Goal: Task Accomplishment & Management: Manage account settings

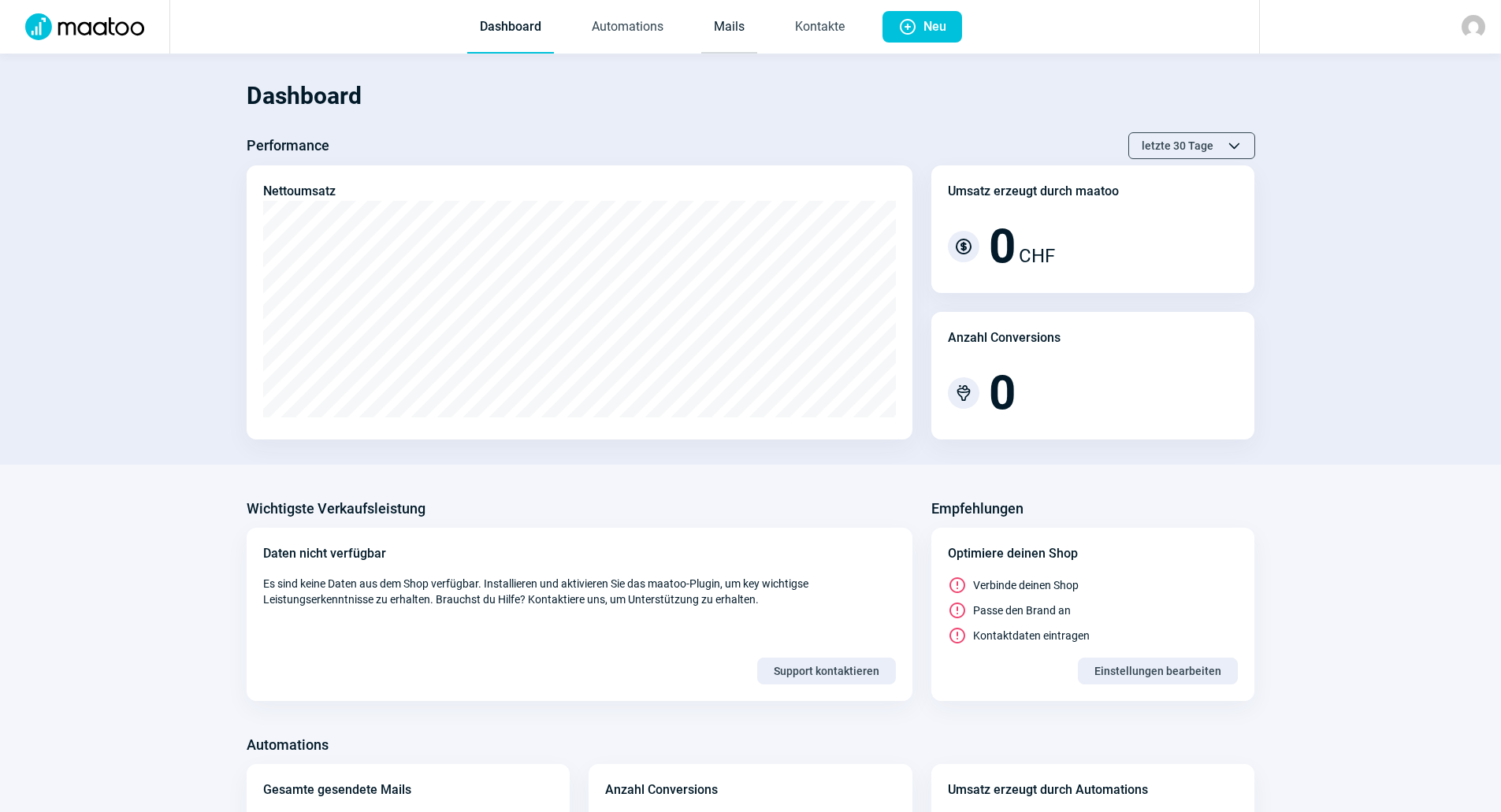
click at [712, 19] on link "Mails" at bounding box center [729, 28] width 56 height 52
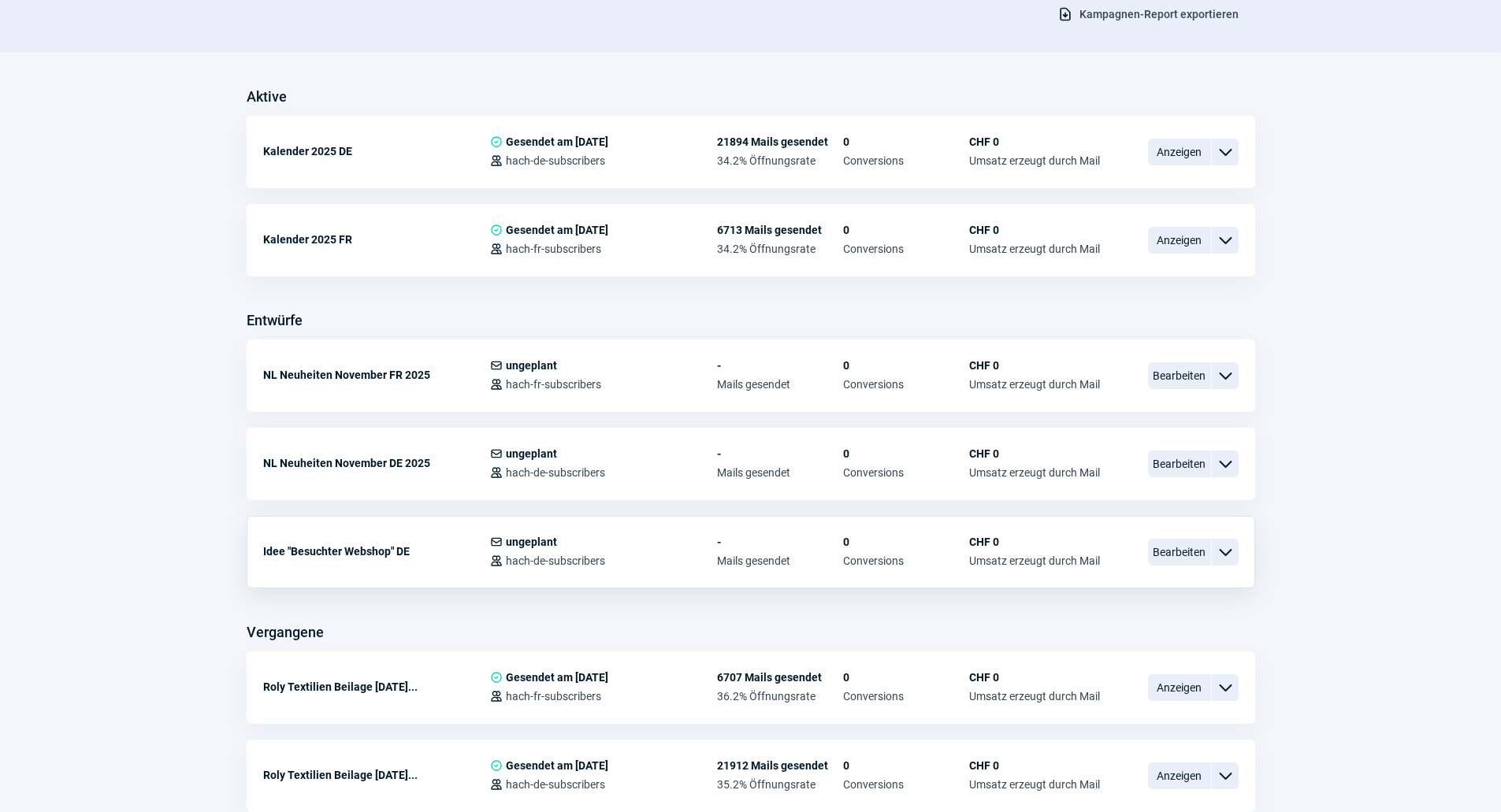
scroll to position [394, 0]
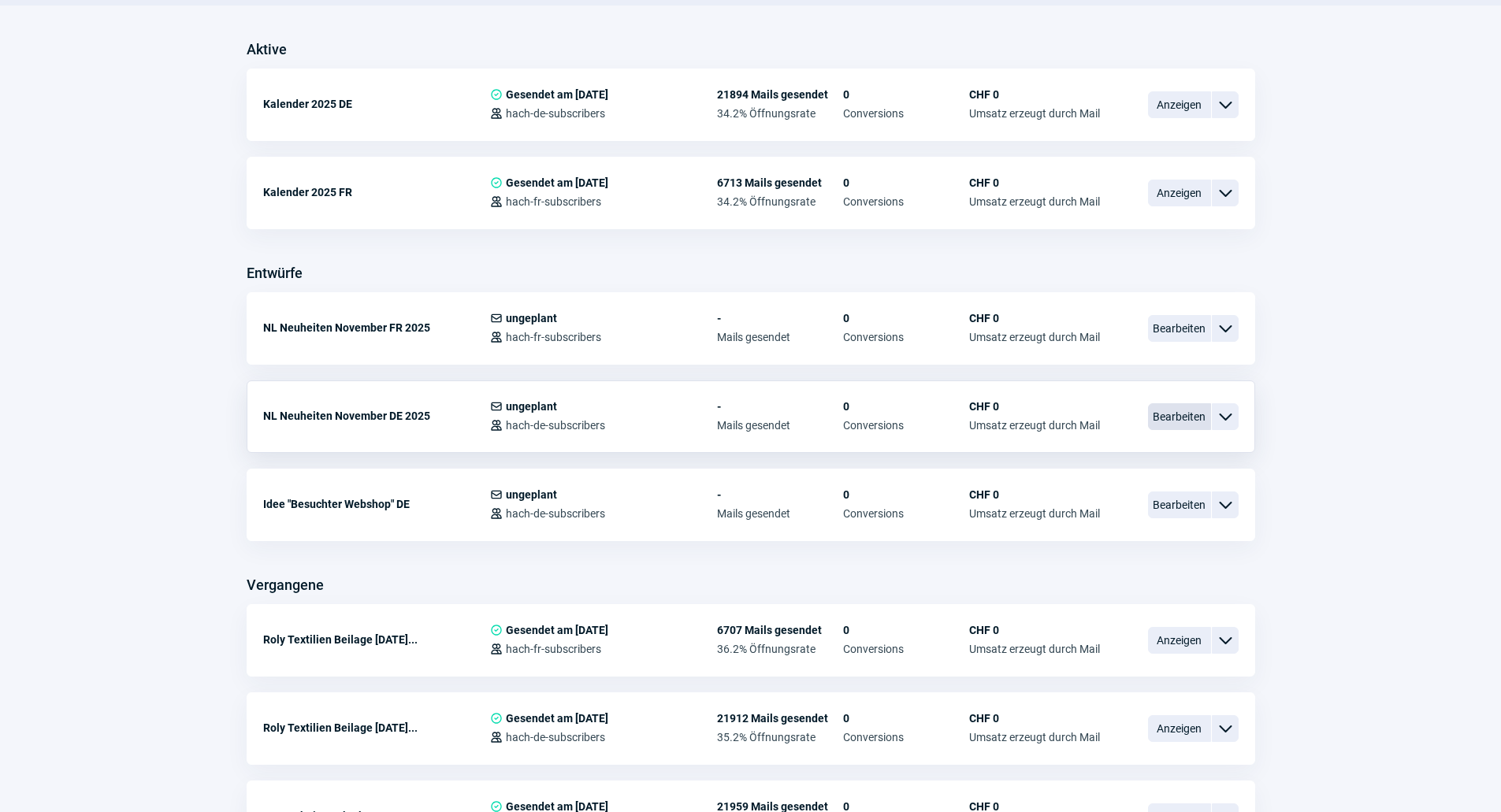
click at [1157, 416] on span "Bearbeiten" at bounding box center [1179, 417] width 63 height 27
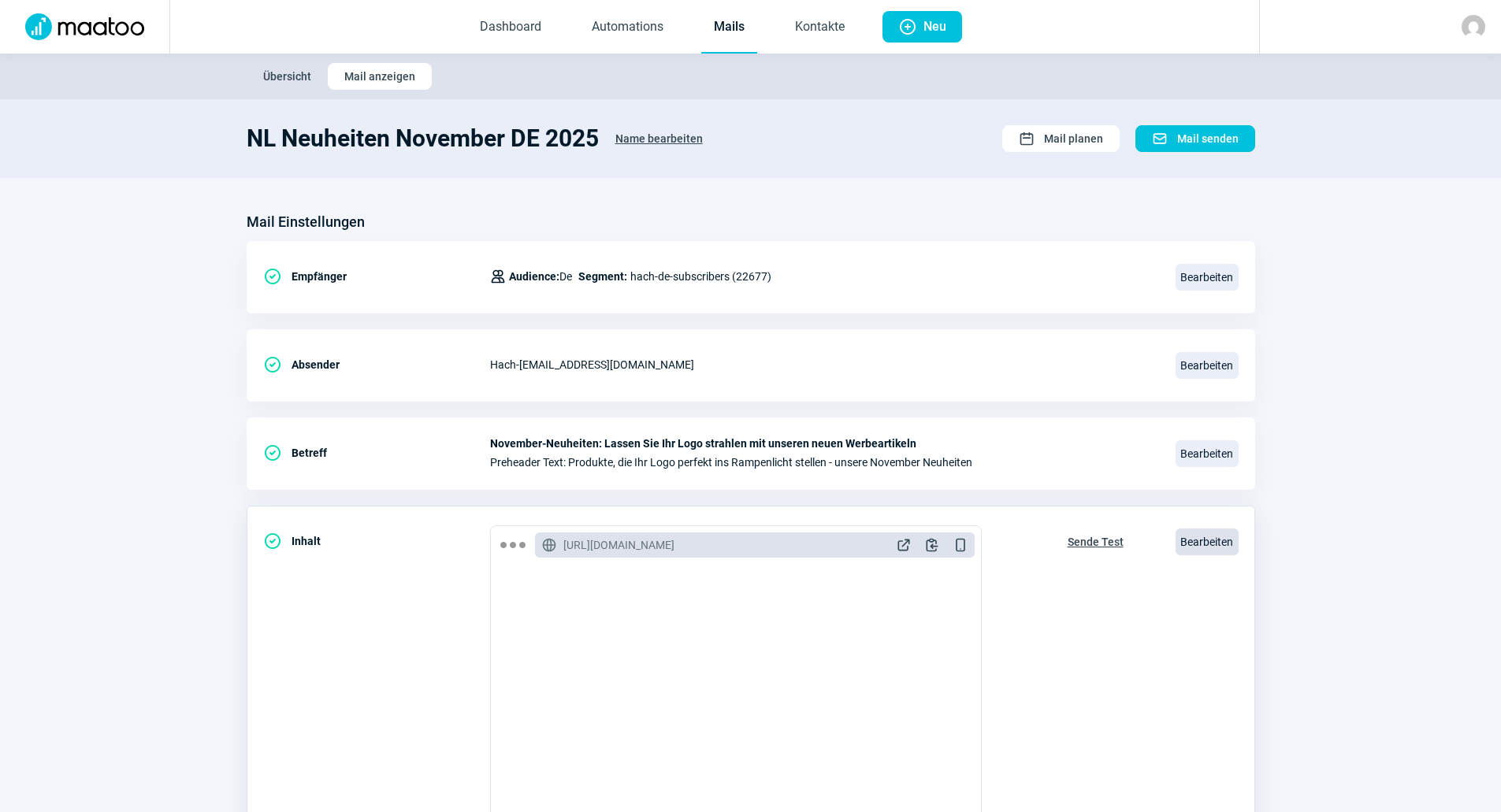
click at [1213, 537] on span "Bearbeiten" at bounding box center [1207, 542] width 63 height 27
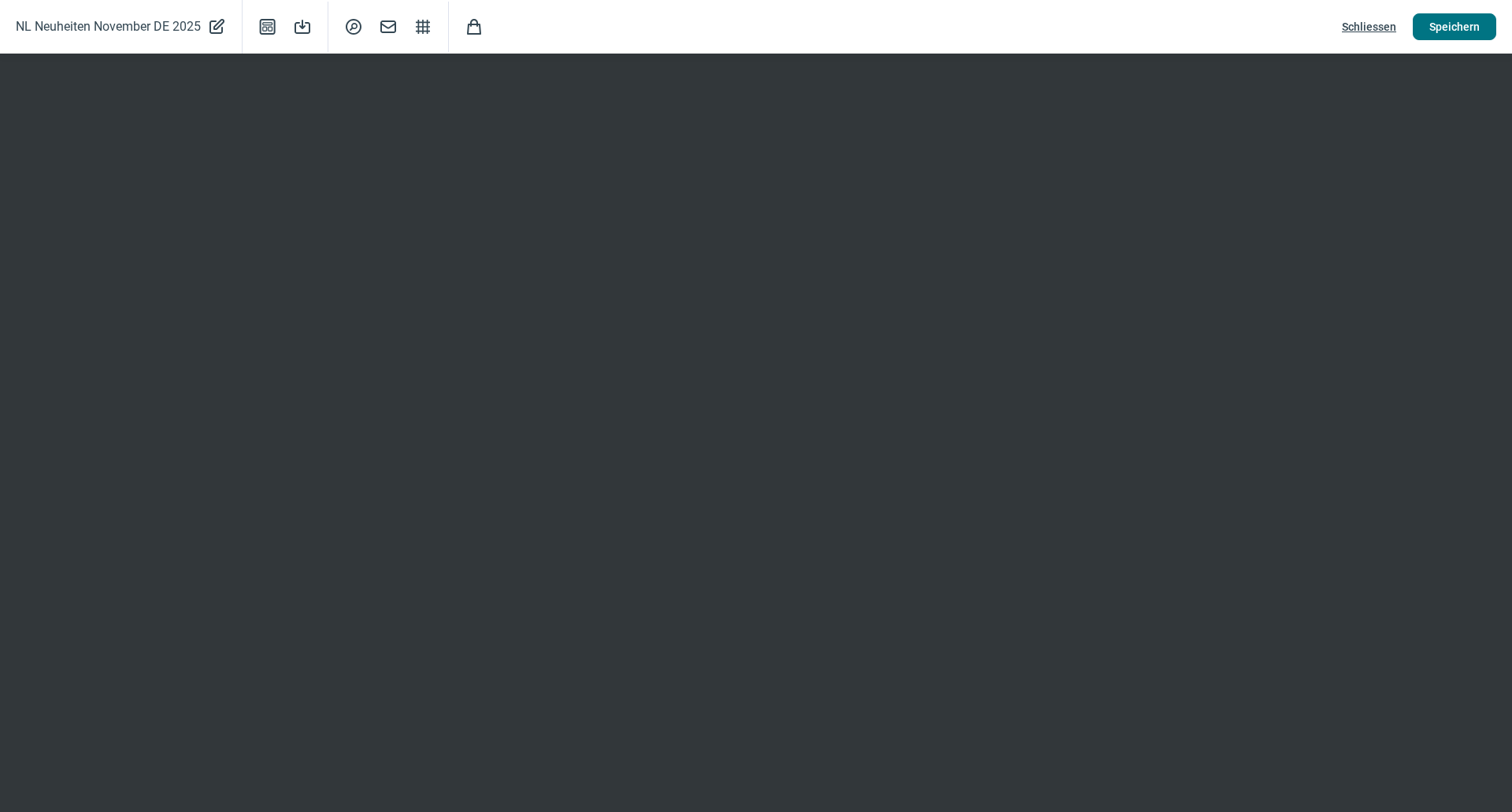
click at [1439, 32] on span "Speichern" at bounding box center [1455, 27] width 51 height 25
click at [1380, 33] on span "Schliessen" at bounding box center [1369, 27] width 55 height 25
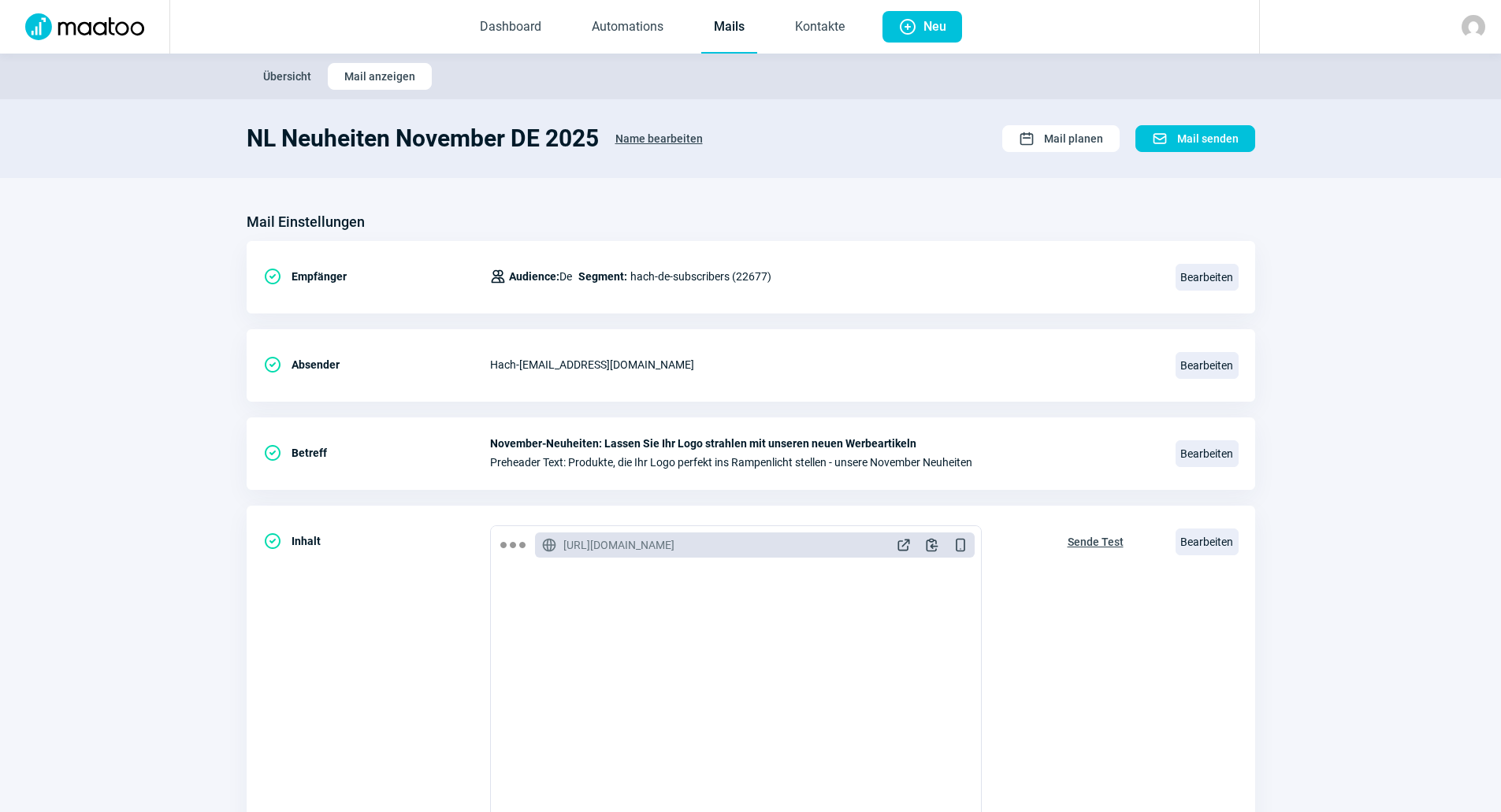
click at [139, 29] on img at bounding box center [85, 27] width 138 height 27
